Goal: Task Accomplishment & Management: Manage account settings

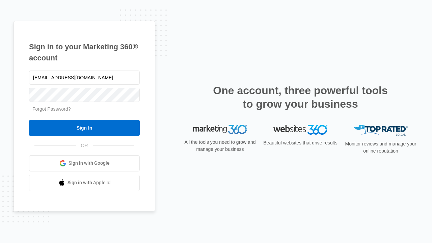
type input "[EMAIL_ADDRESS][DOMAIN_NAME]"
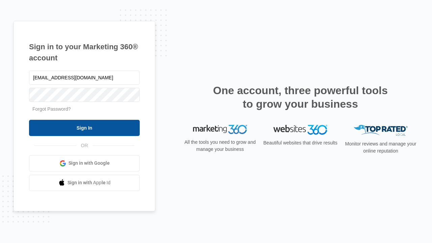
click at [84, 127] on input "Sign In" at bounding box center [84, 128] width 111 height 16
